Goal: Task Accomplishment & Management: Use online tool/utility

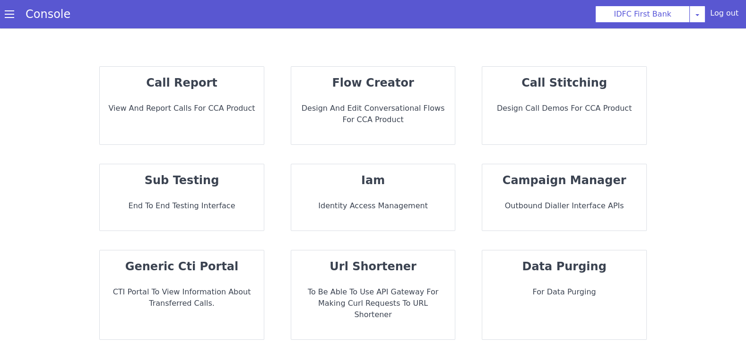
click at [173, 204] on p "End to End Testing Interface" at bounding box center [181, 205] width 149 height 11
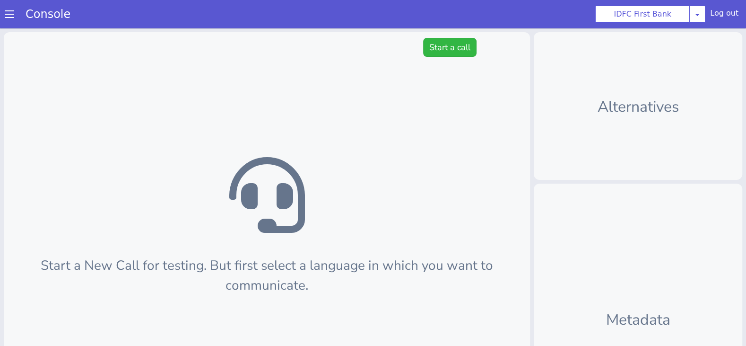
scroll to position [3, 0]
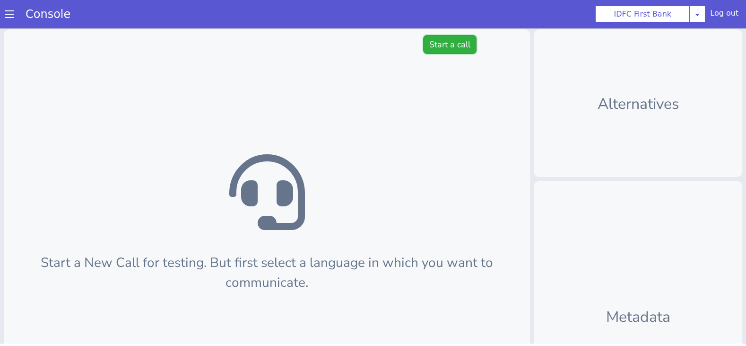
click at [443, 47] on button "Start a call" at bounding box center [449, 44] width 53 height 19
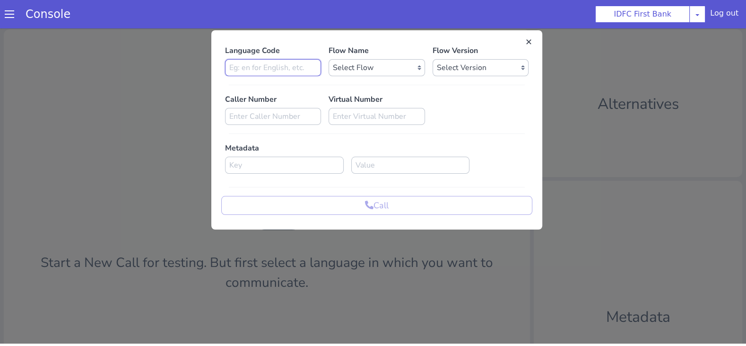
click at [289, 70] on input at bounding box center [273, 67] width 96 height 17
type input "en"
click at [373, 81] on div at bounding box center [377, 85] width 304 height 8
click at [363, 72] on select "Select Flow IDFC - MEL Flexi Rough work IDFC Test - English SA Funding T+15 Rem…" at bounding box center [377, 67] width 96 height 17
select select "39c88dff-f328-4eeb-b2e4-464222e97be7"
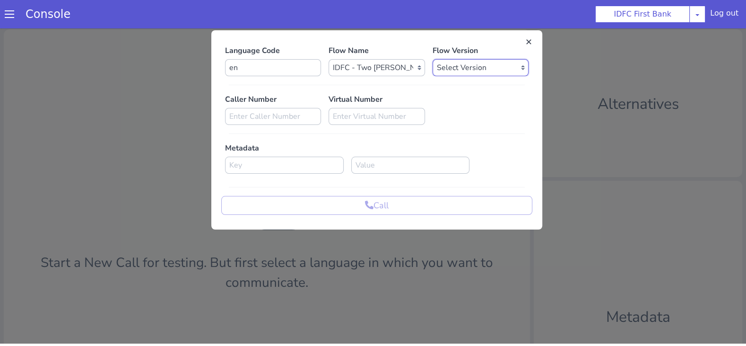
click at [452, 70] on select "Select Version 0.0.7 0.0.6 0.0.5 0.0.4 0.0.3 0.0.2 0.0.1" at bounding box center [481, 67] width 96 height 17
select select "0.0.7"
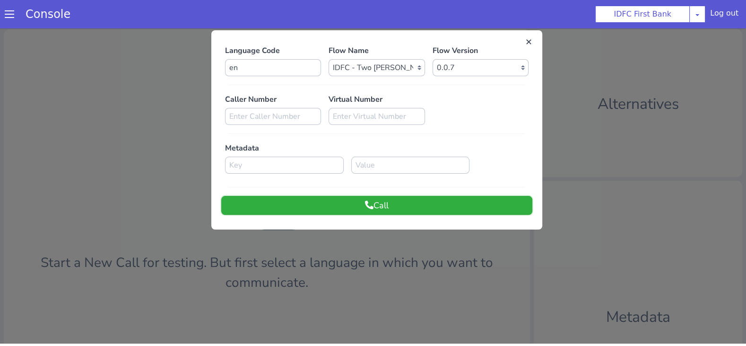
click at [329, 199] on button "Call" at bounding box center [376, 205] width 311 height 19
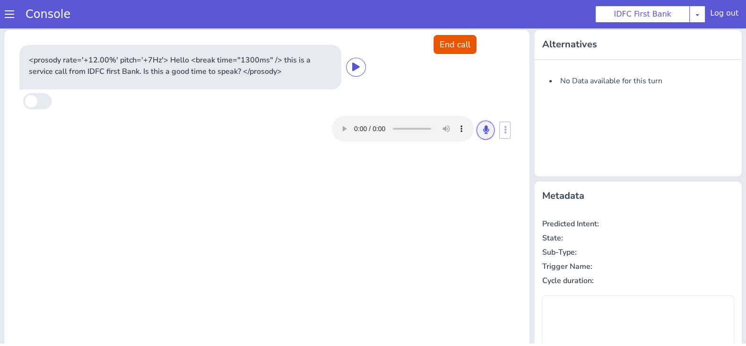
click at [487, 121] on button at bounding box center [486, 130] width 18 height 19
click at [487, 123] on button at bounding box center [486, 130] width 18 height 19
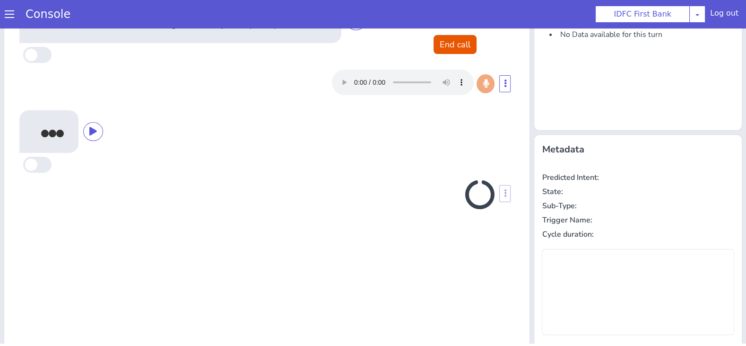
scroll to position [43, 0]
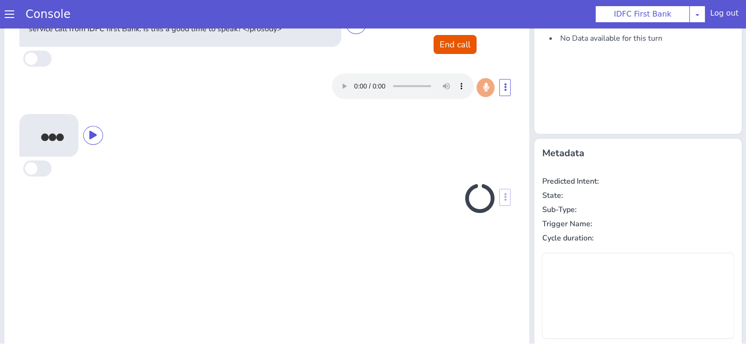
type input "null"
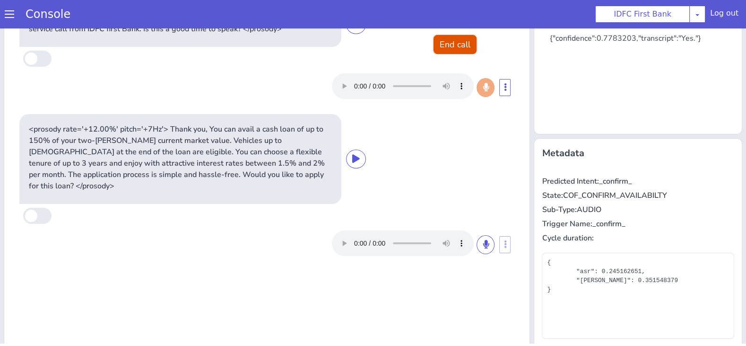
click at [457, 39] on button "End call" at bounding box center [455, 44] width 43 height 19
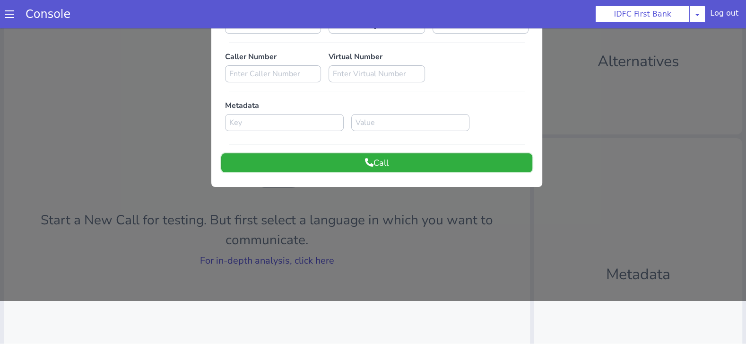
click at [378, 165] on button "Call" at bounding box center [376, 162] width 311 height 19
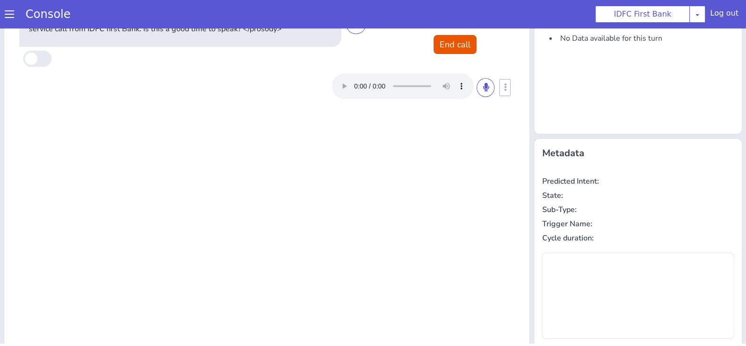
scroll to position [0, 0]
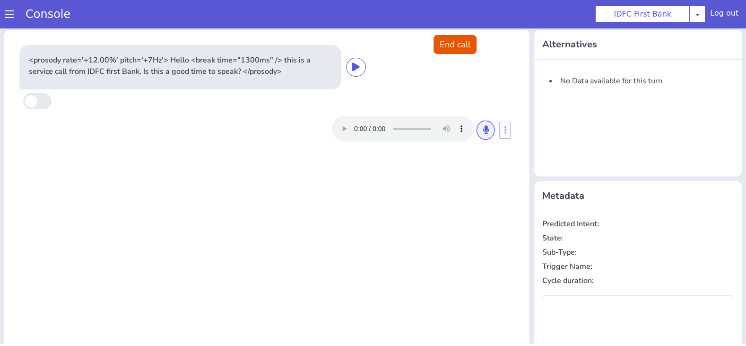
click at [488, 132] on icon at bounding box center [486, 129] width 6 height 9
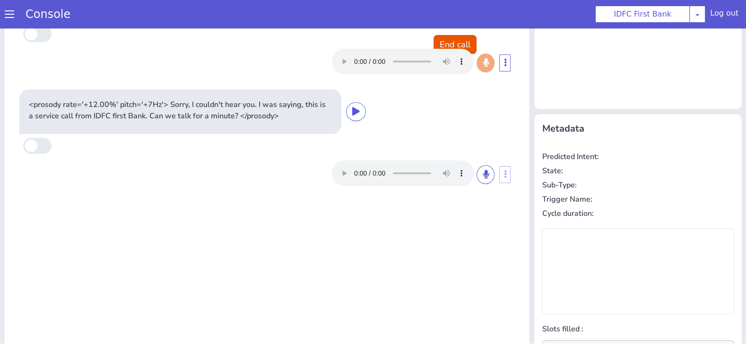
type input "null"
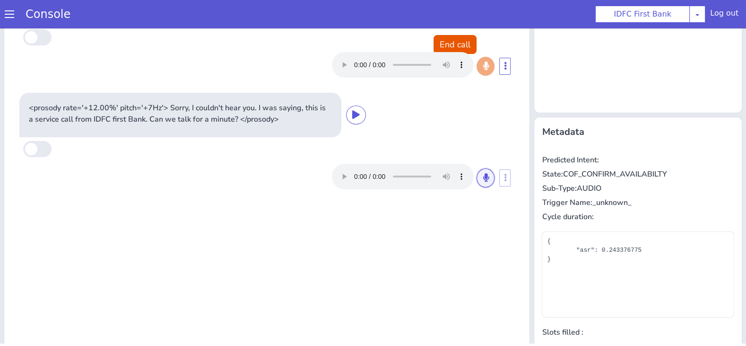
click at [485, 180] on icon at bounding box center [486, 177] width 6 height 9
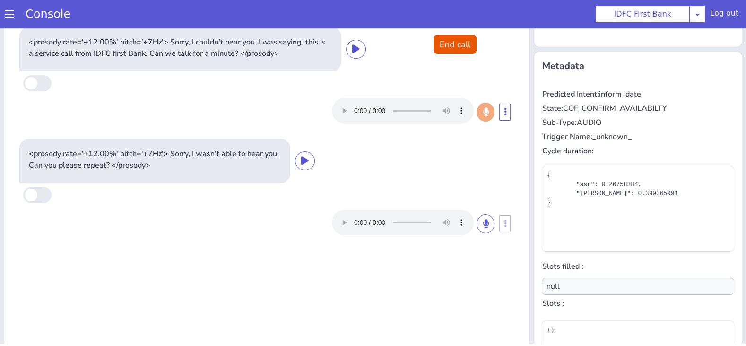
scroll to position [0, 0]
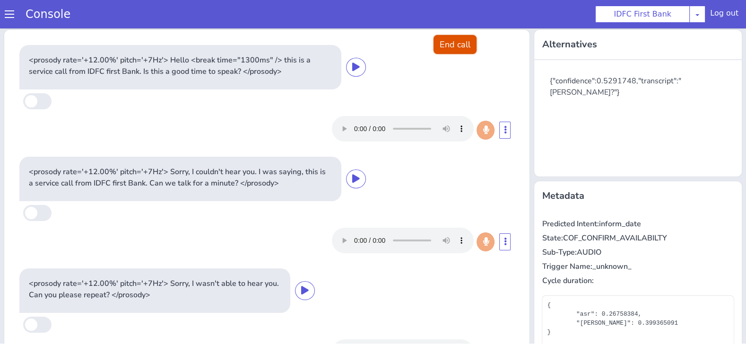
click at [460, 48] on button "End call" at bounding box center [455, 44] width 43 height 19
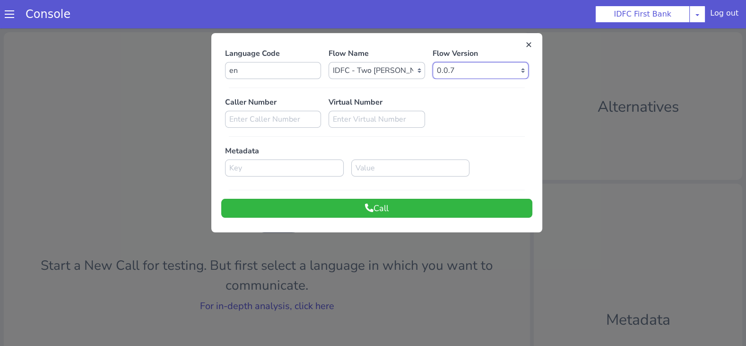
click at [456, 62] on select "Select Version 0.0.7 0.0.6 0.0.5 0.0.4 0.0.3 0.0.2 0.0.1" at bounding box center [481, 70] width 96 height 17
click at [404, 44] on div "Language Code en Flow Name Select Flow IDFC - MEL Flexi Rough work IDFC Test - …" at bounding box center [376, 133] width 331 height 190
click at [393, 71] on select "Select Flow IDFC - MEL Flexi Rough work IDFC Test - English SA Funding T+15 Rem…" at bounding box center [377, 70] width 96 height 17
click at [298, 71] on input "en" at bounding box center [273, 70] width 96 height 17
click at [459, 117] on div "Caller Number Virtual Number" at bounding box center [376, 112] width 311 height 31
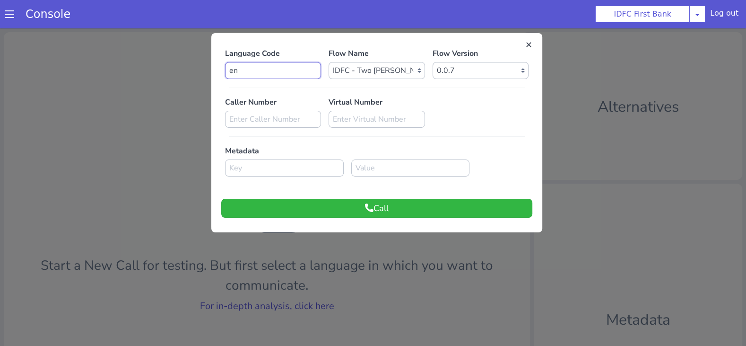
click at [271, 74] on input "en" at bounding box center [273, 70] width 96 height 17
type input "hi"
click at [327, 210] on button "Call" at bounding box center [376, 208] width 311 height 19
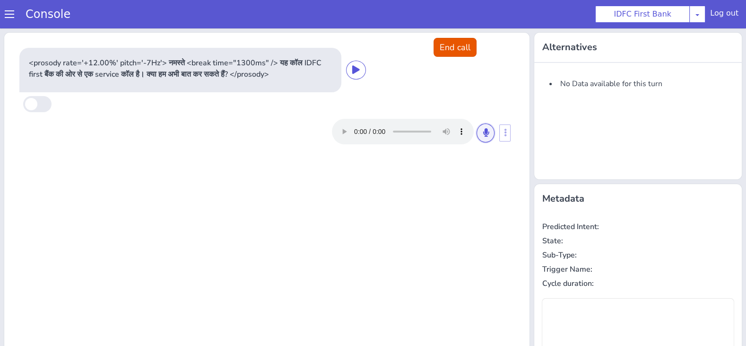
click at [484, 136] on button at bounding box center [486, 132] width 18 height 19
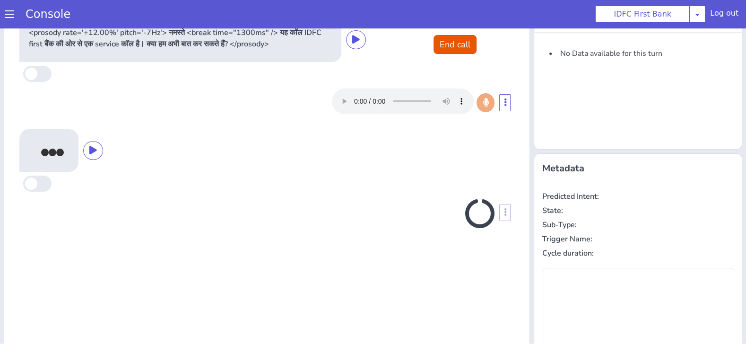
scroll to position [29, 0]
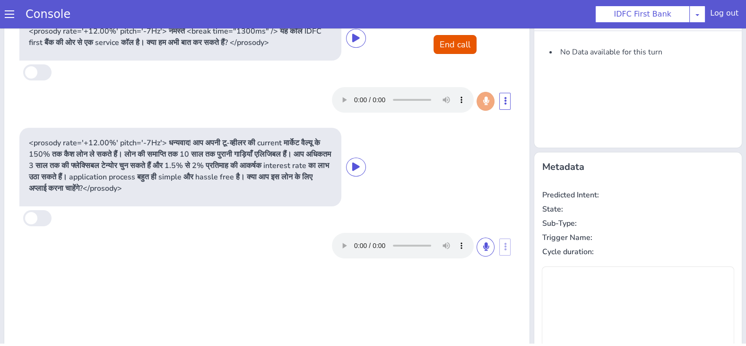
type input "null"
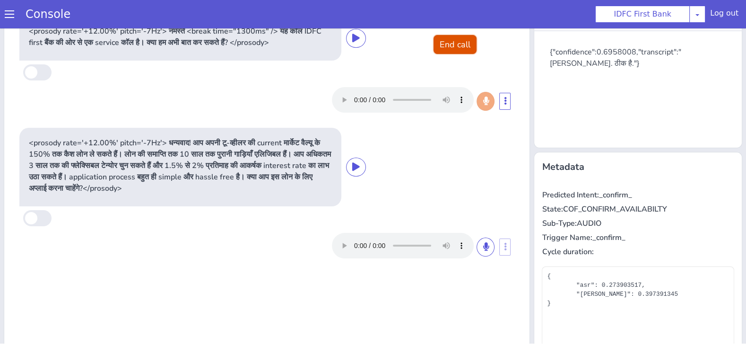
click at [452, 44] on button "End call" at bounding box center [455, 44] width 43 height 19
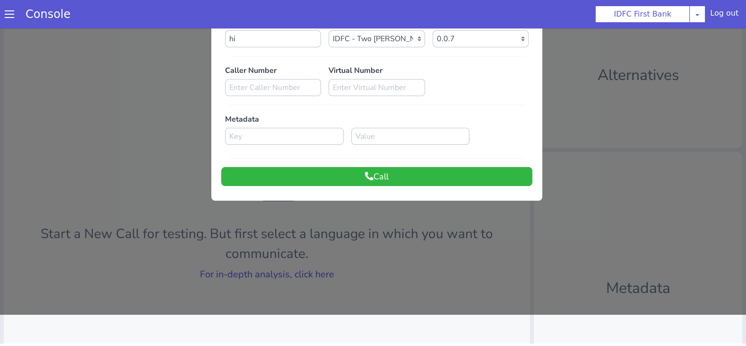
scroll to position [0, 0]
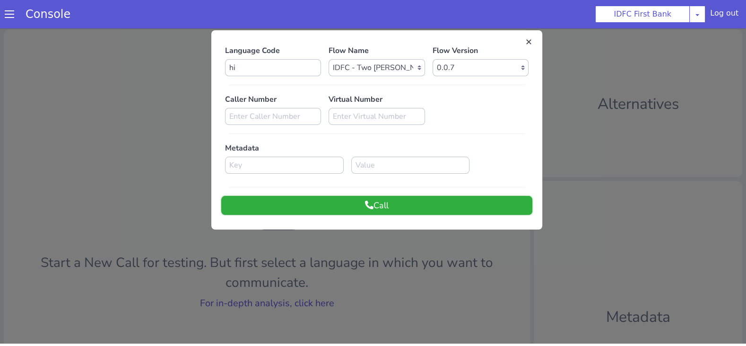
click at [373, 205] on button "Call" at bounding box center [376, 205] width 311 height 19
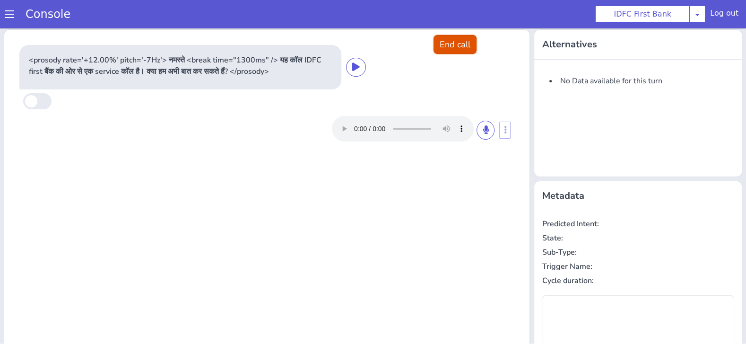
click at [459, 47] on button "End call" at bounding box center [455, 44] width 43 height 19
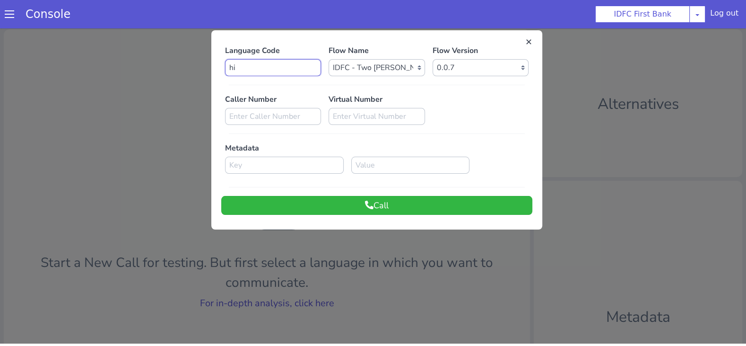
click at [281, 62] on input "hi" at bounding box center [273, 67] width 96 height 17
type input "en"
click at [378, 203] on button "Call" at bounding box center [376, 205] width 311 height 19
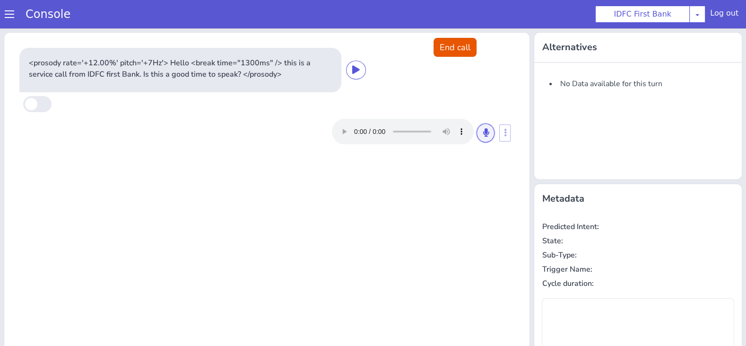
click at [493, 133] on button at bounding box center [486, 132] width 18 height 19
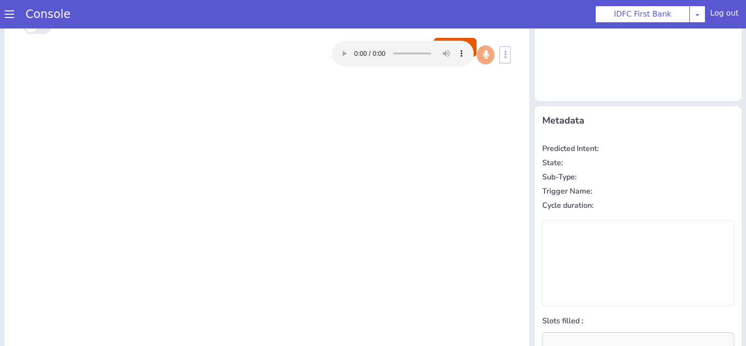
scroll to position [3, 0]
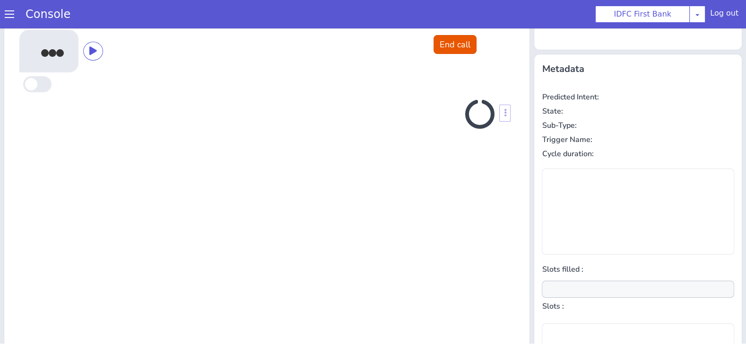
type input "null"
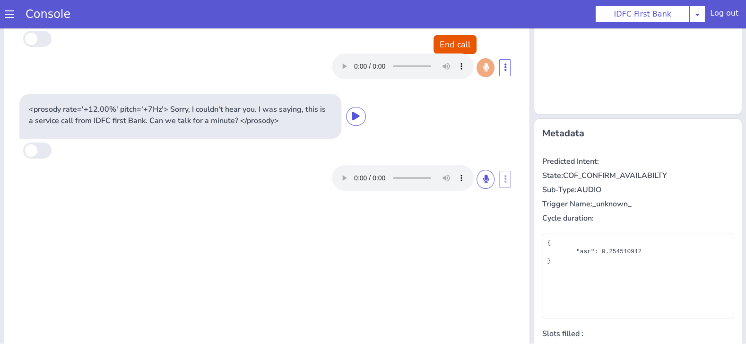
scroll to position [44, 0]
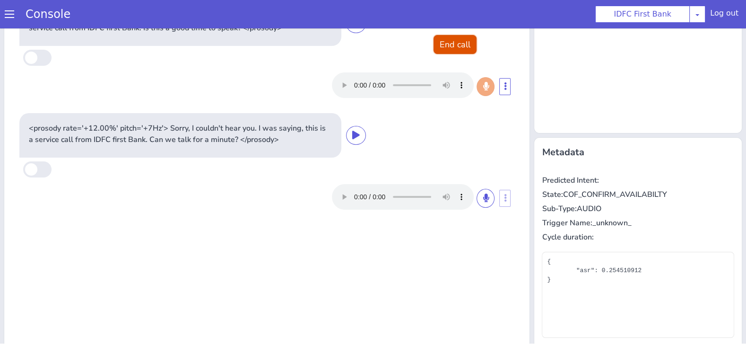
click at [456, 41] on button "End call" at bounding box center [455, 44] width 43 height 19
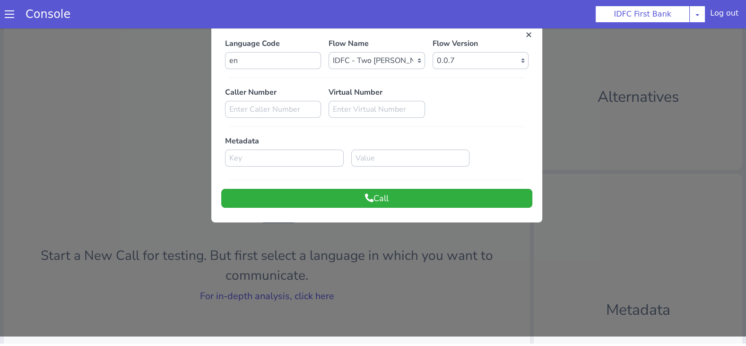
scroll to position [0, 0]
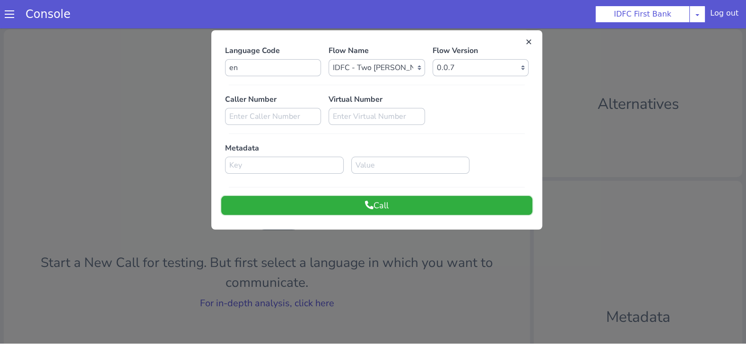
click at [370, 208] on icon at bounding box center [369, 205] width 9 height 9
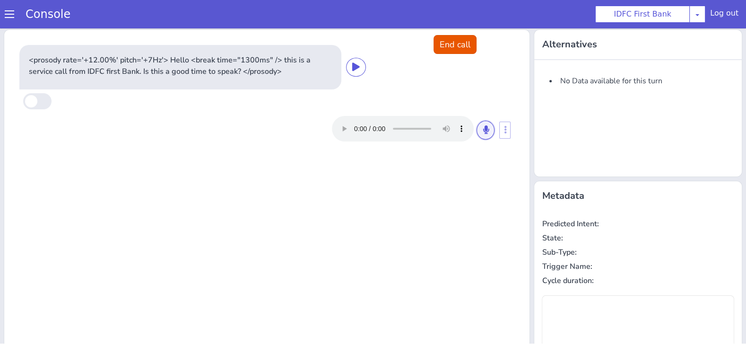
click at [484, 130] on icon at bounding box center [486, 129] width 6 height 9
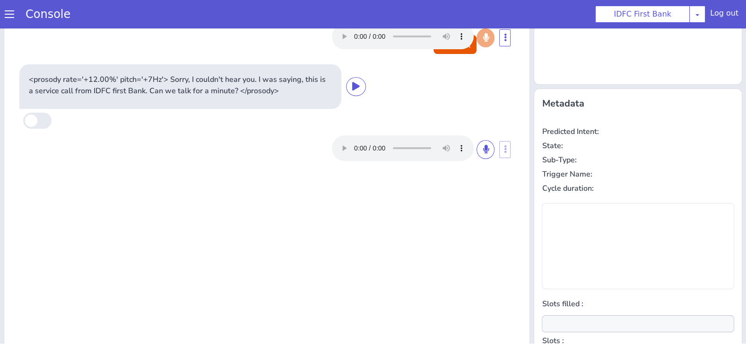
type input "null"
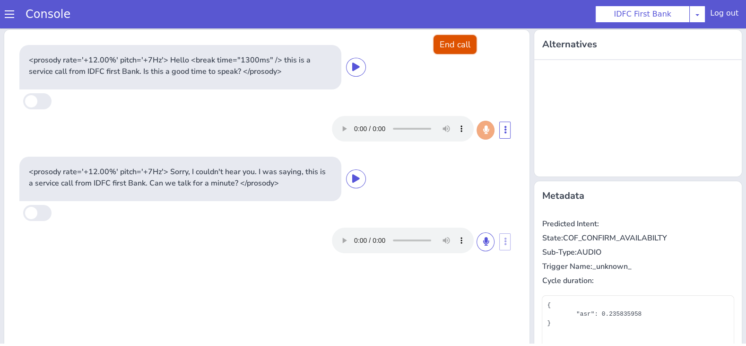
click at [462, 43] on button "End call" at bounding box center [455, 44] width 43 height 19
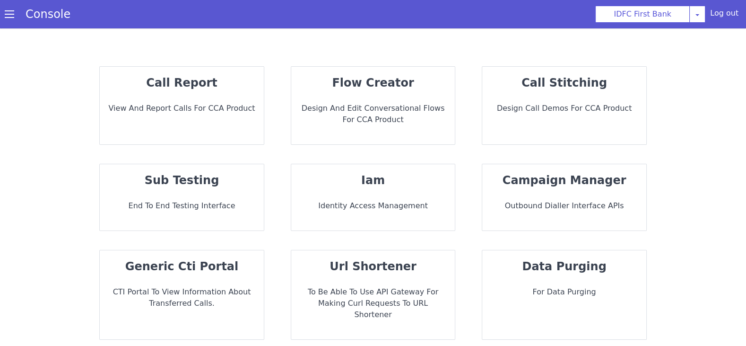
click at [200, 130] on div "call report View and report calls for CCA Product" at bounding box center [182, 106] width 164 height 78
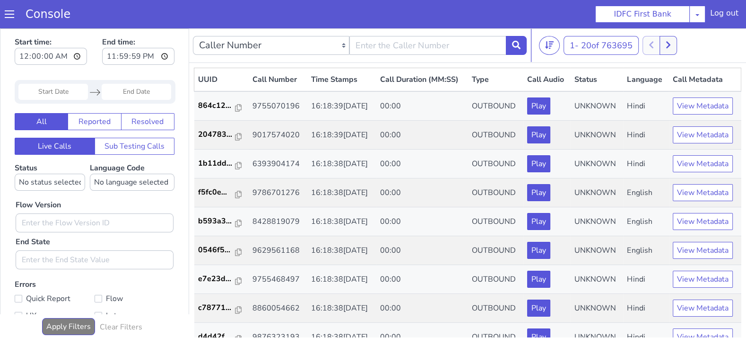
click at [313, 29] on nav "Caller Number Call UUID Custom Parameter 1 - 20 of 763695 20 50 100" at bounding box center [467, 45] width 557 height 35
click at [289, 32] on div "Caller Number Call UUID Custom Parameter" at bounding box center [360, 45] width 334 height 26
click at [279, 34] on div "Caller Number Call UUID Custom Parameter" at bounding box center [360, 45] width 334 height 26
